Goal: Find specific page/section: Find specific page/section

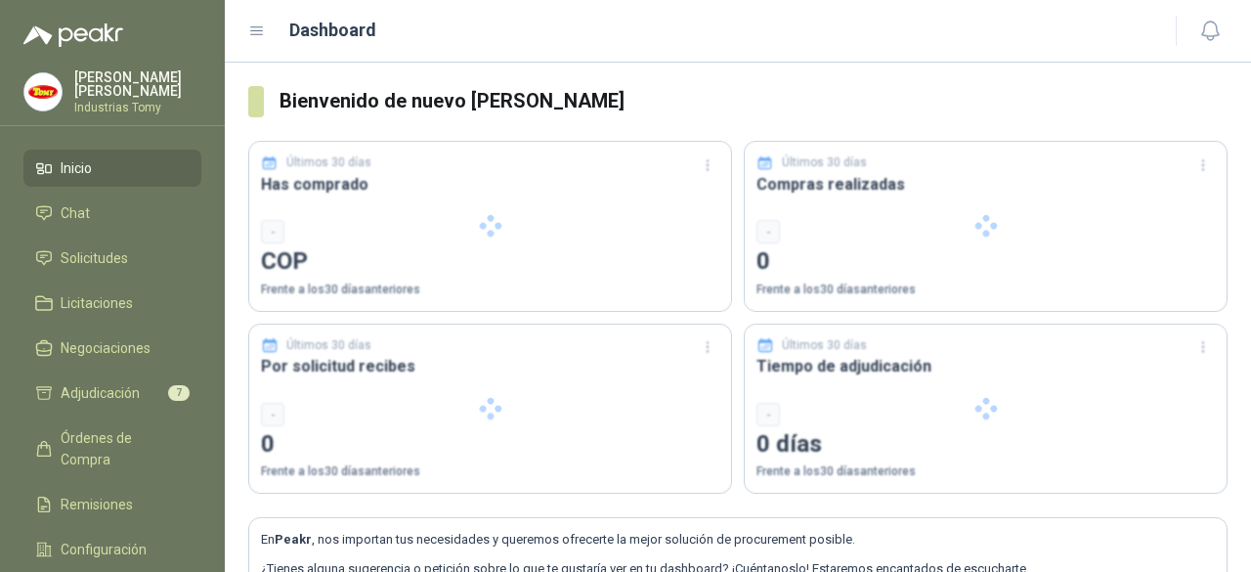
click at [648, 418] on div at bounding box center [490, 408] width 482 height 169
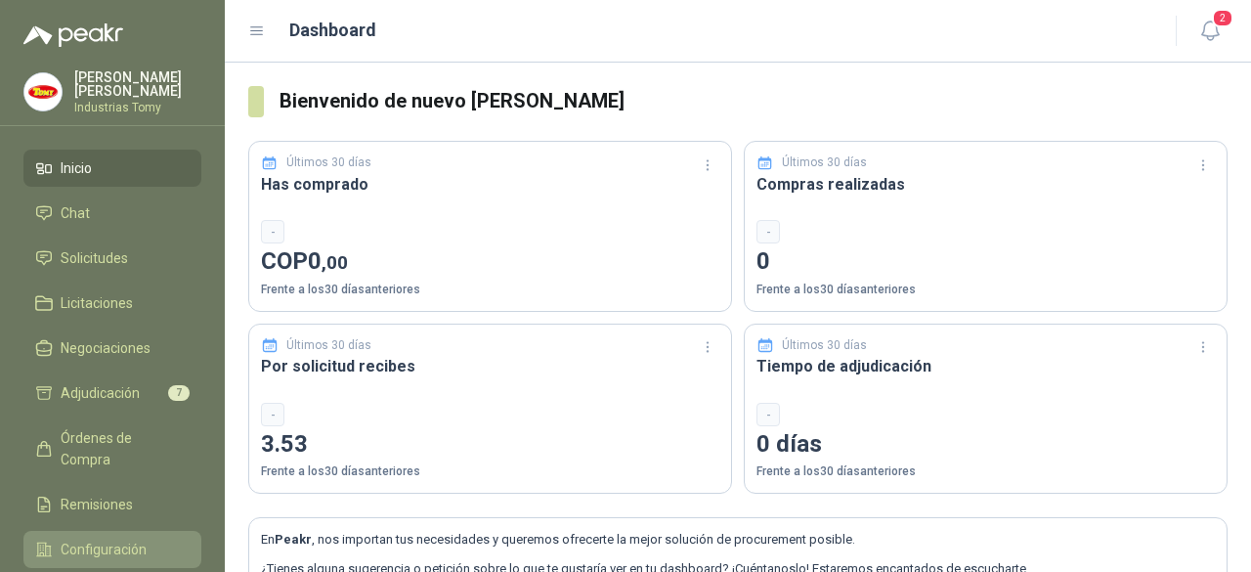
click at [98, 538] on span "Configuración" at bounding box center [104, 548] width 86 height 21
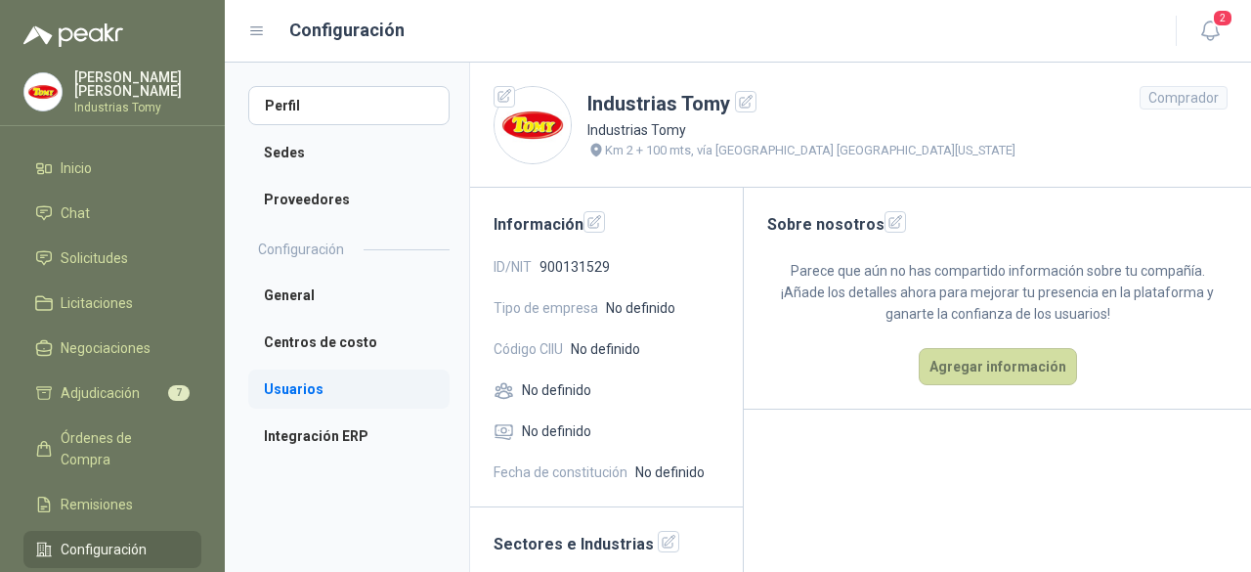
click at [295, 392] on li "Usuarios" at bounding box center [348, 388] width 201 height 39
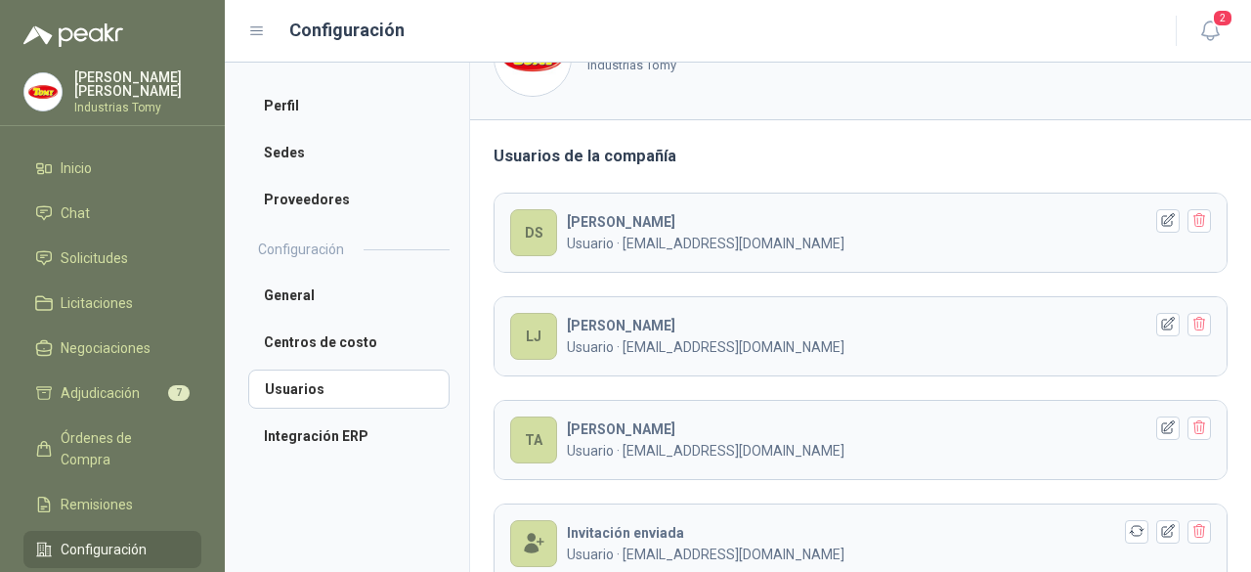
scroll to position [152, 0]
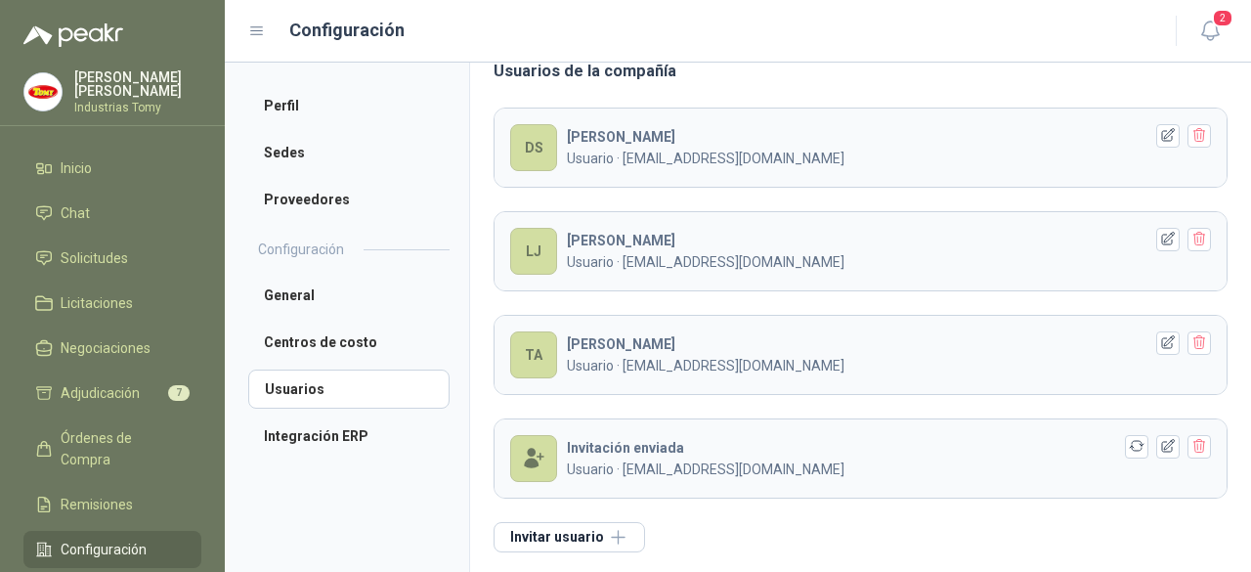
click at [1068, 83] on div "Usuarios de la compañía DS [PERSON_NAME] S Usuario · [EMAIL_ADDRESS][DOMAIN_NAM…" at bounding box center [860, 305] width 781 height 540
click at [111, 401] on span "Adjudicación" at bounding box center [100, 392] width 79 height 21
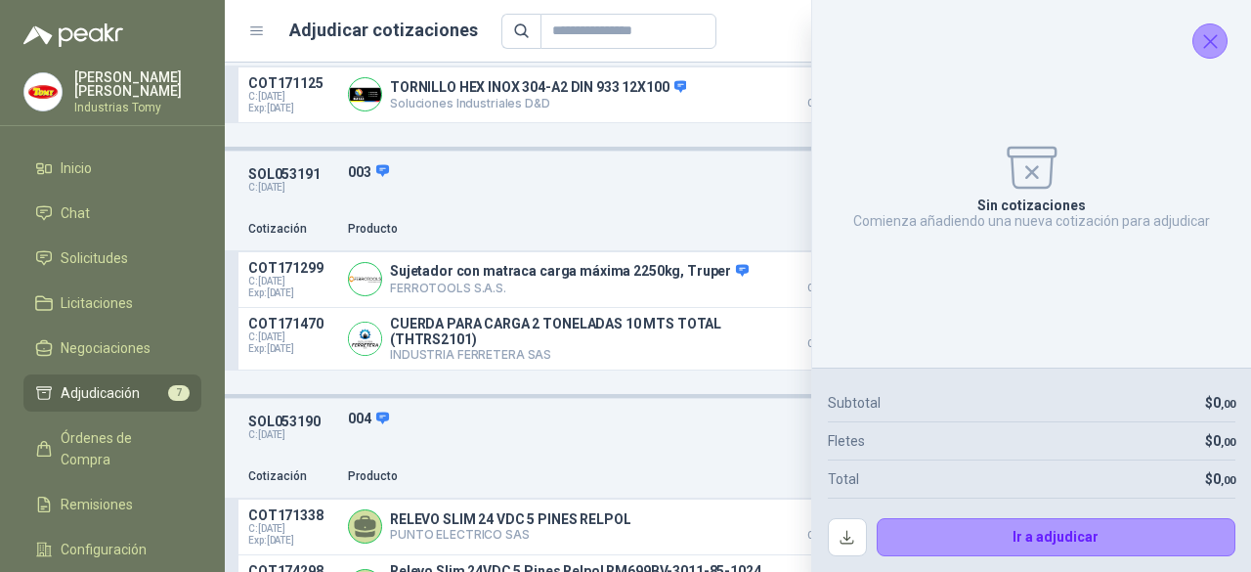
scroll to position [293, 0]
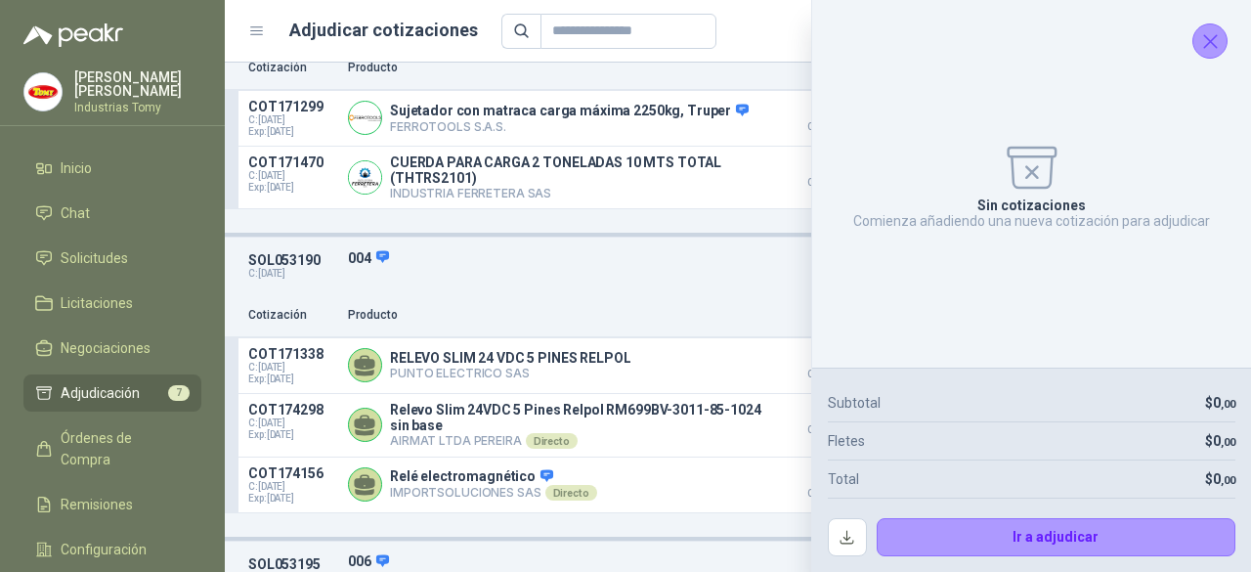
click at [1206, 38] on icon "Cerrar" at bounding box center [1210, 41] width 13 height 13
